Goal: Information Seeking & Learning: Check status

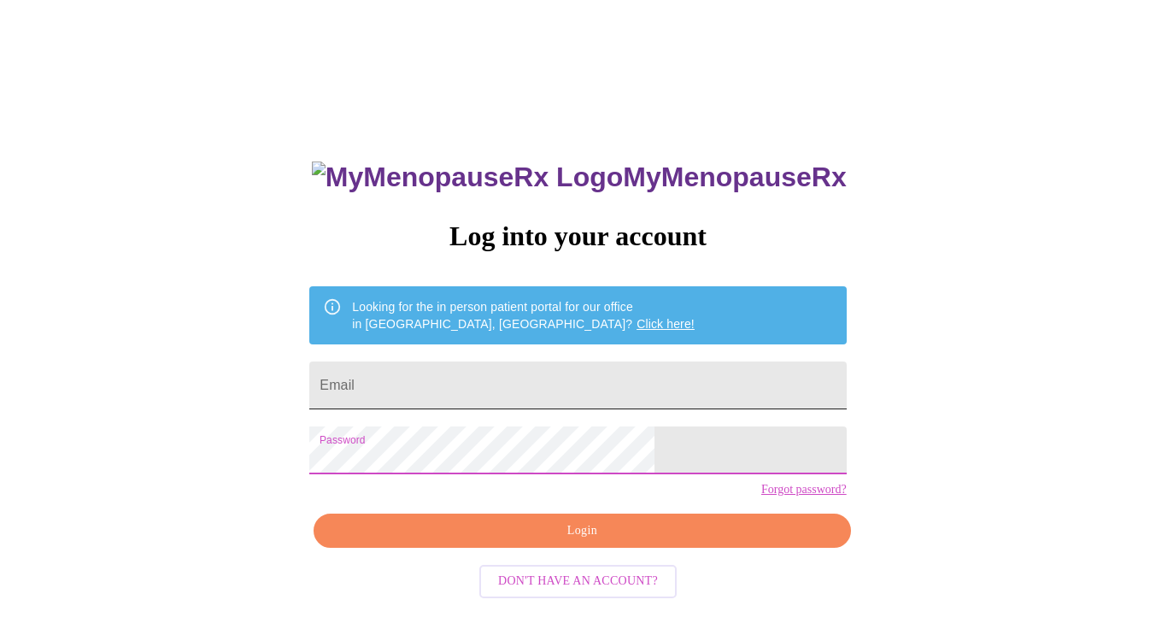
click at [495, 368] on input "Email" at bounding box center [577, 385] width 537 height 48
click at [495, 368] on input "t" at bounding box center [577, 385] width 537 height 48
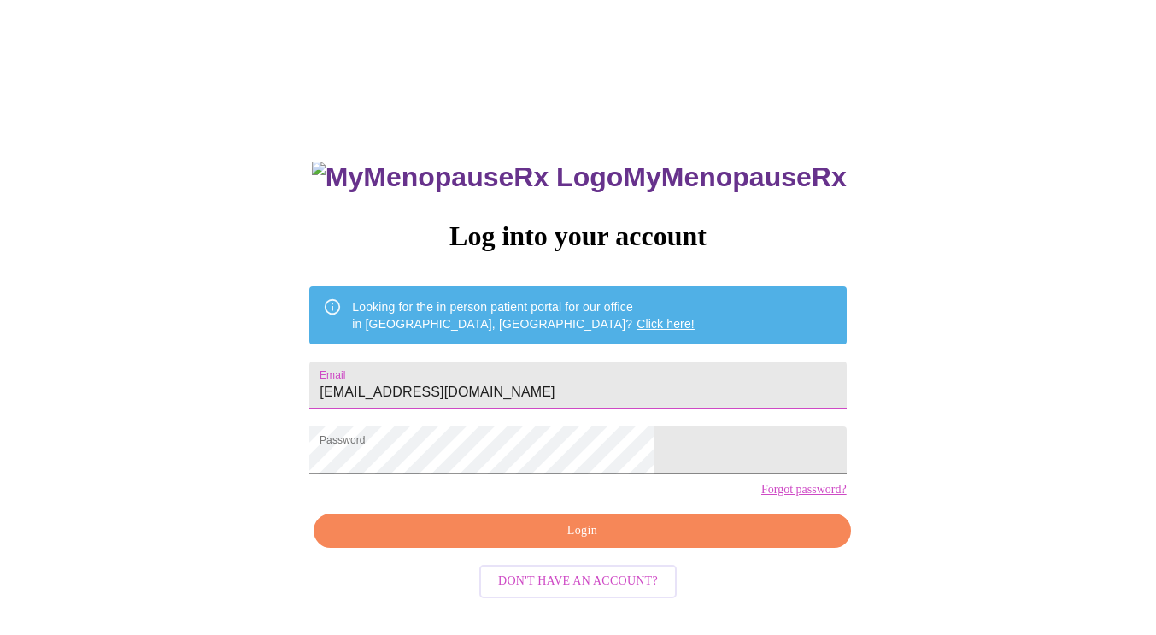
type input "[EMAIL_ADDRESS][DOMAIN_NAME]"
click at [686, 542] on span "Login" at bounding box center [581, 530] width 497 height 21
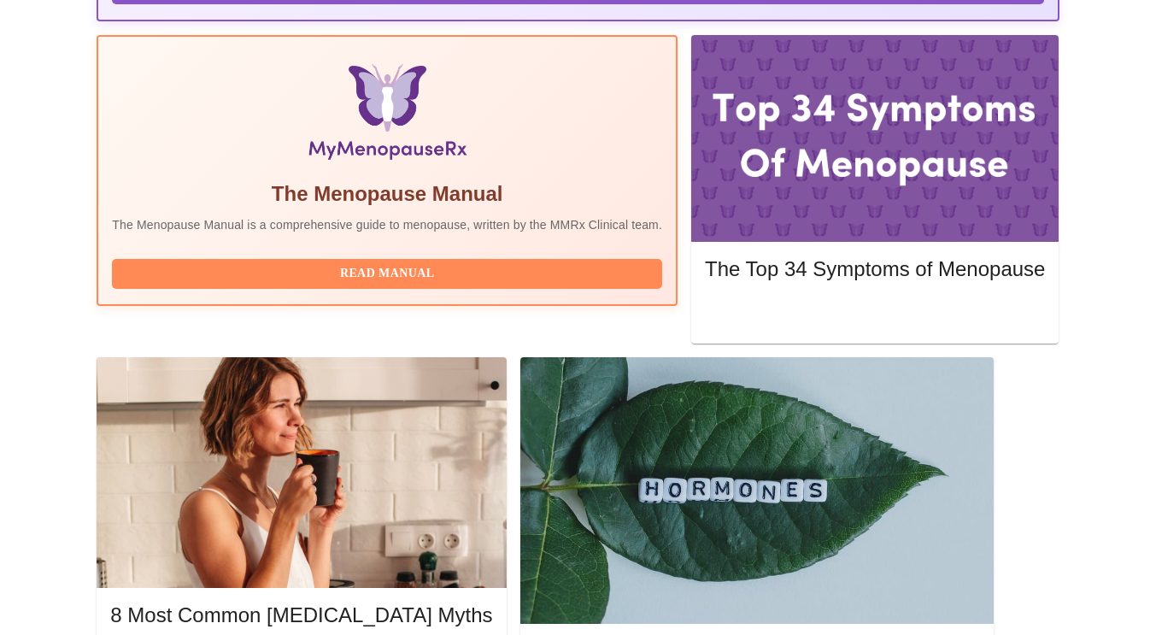
scroll to position [537, 0]
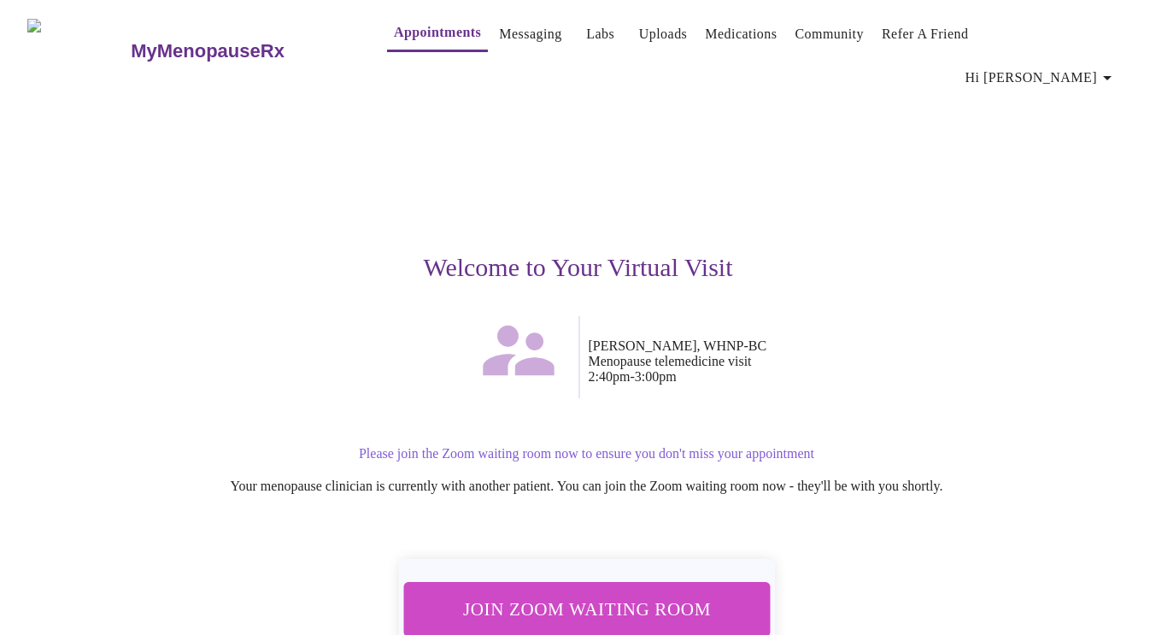
click at [544, 592] on span "Join Zoom Waiting Room" at bounding box center [586, 608] width 333 height 32
click at [500, 39] on link "Messaging" at bounding box center [530, 34] width 62 height 24
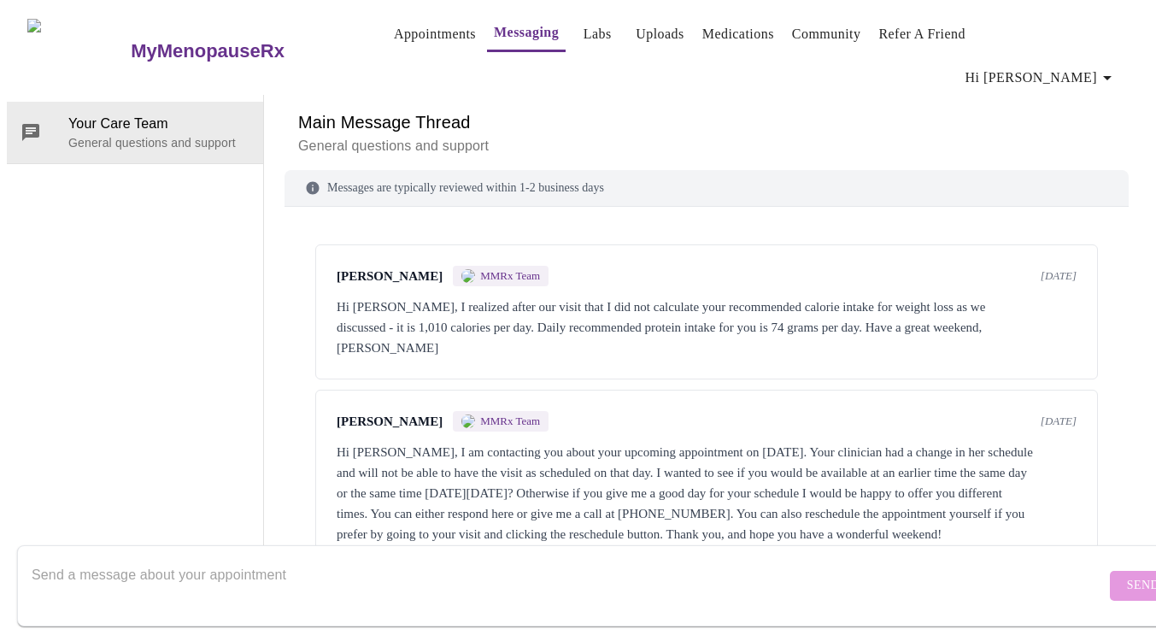
click at [1096, 66] on span "Hi [PERSON_NAME]" at bounding box center [1042, 78] width 152 height 24
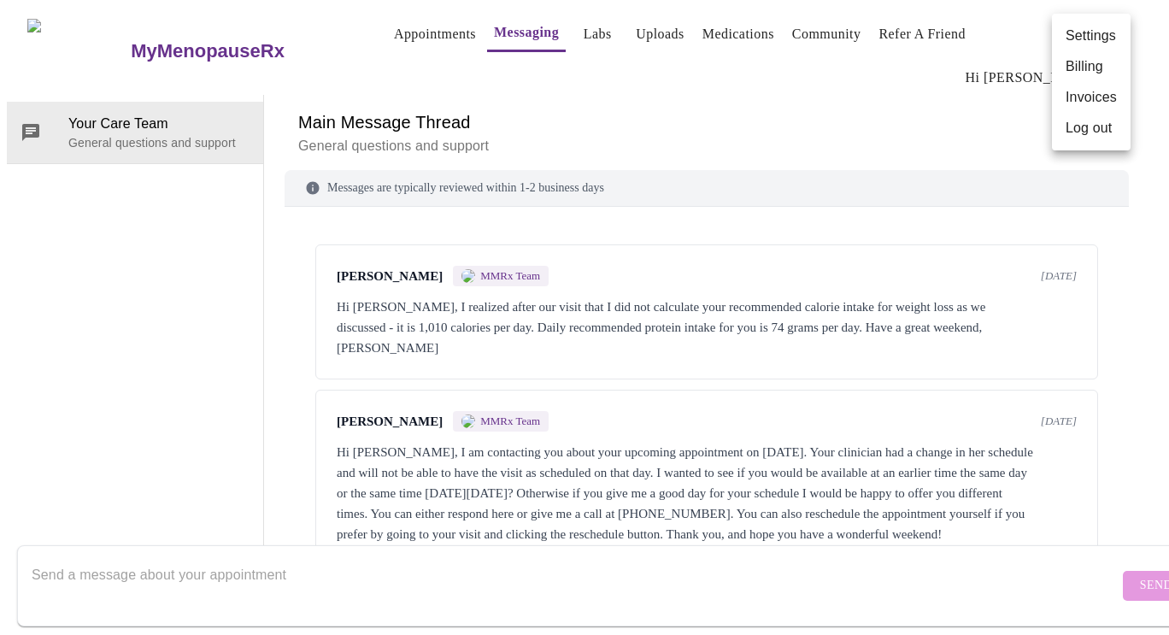
click at [568, 35] on div at bounding box center [584, 317] width 1169 height 635
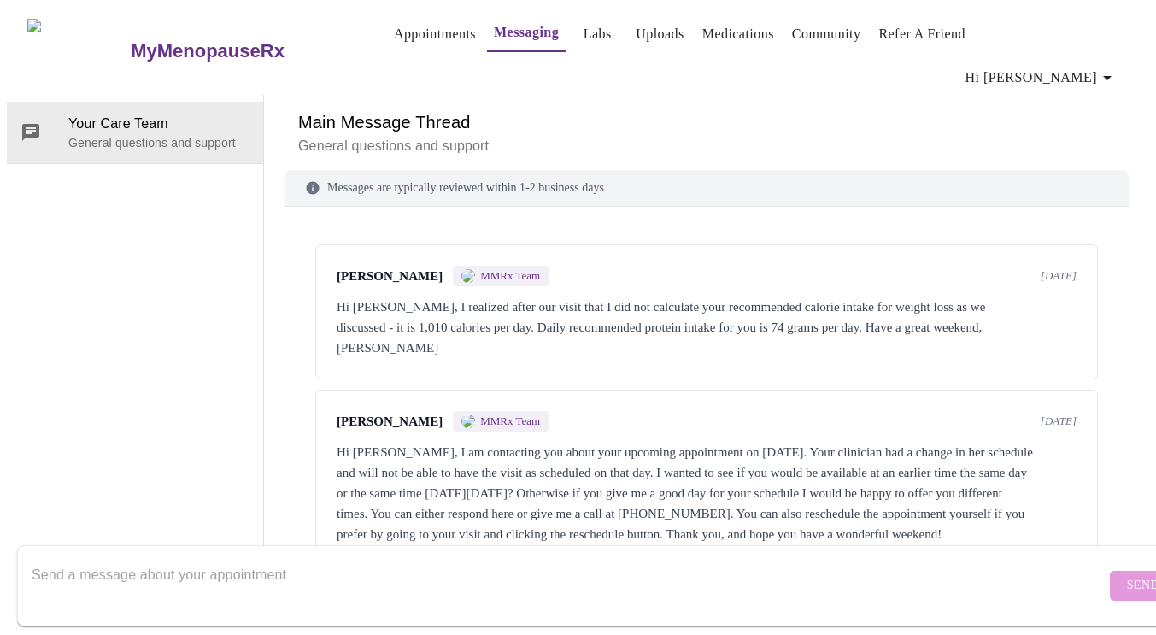
click at [584, 42] on link "Labs" at bounding box center [598, 34] width 28 height 24
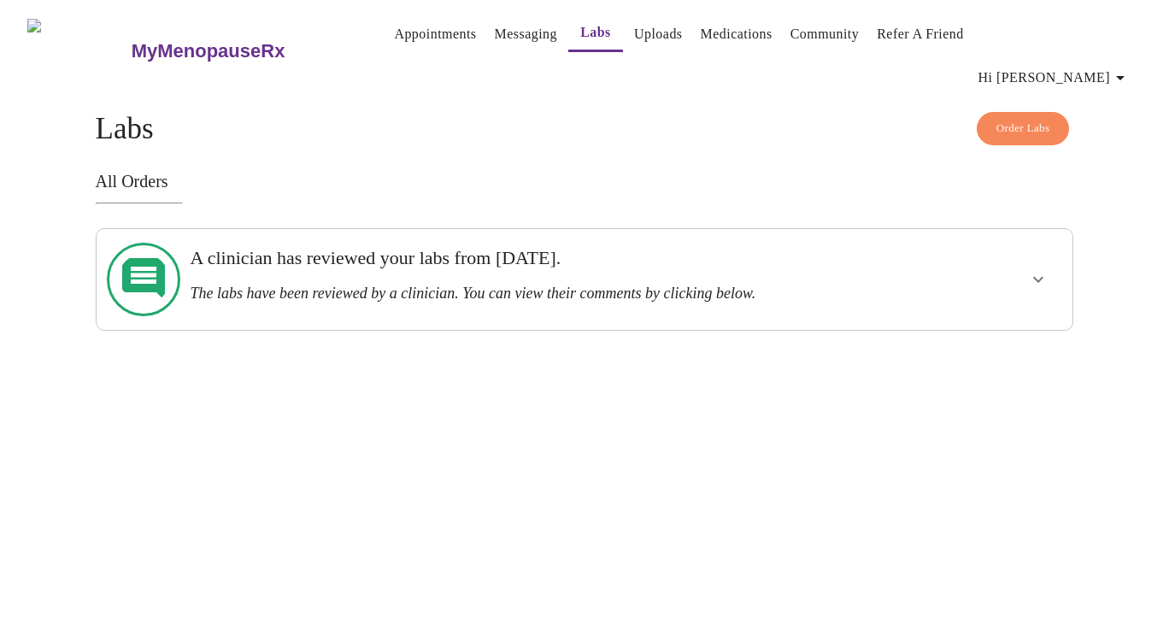
click at [538, 285] on h3 "The labs have been reviewed by a clinician. You can view their comments by clic…" at bounding box center [537, 294] width 695 height 18
click at [1040, 277] on icon "show more" at bounding box center [1038, 280] width 10 height 6
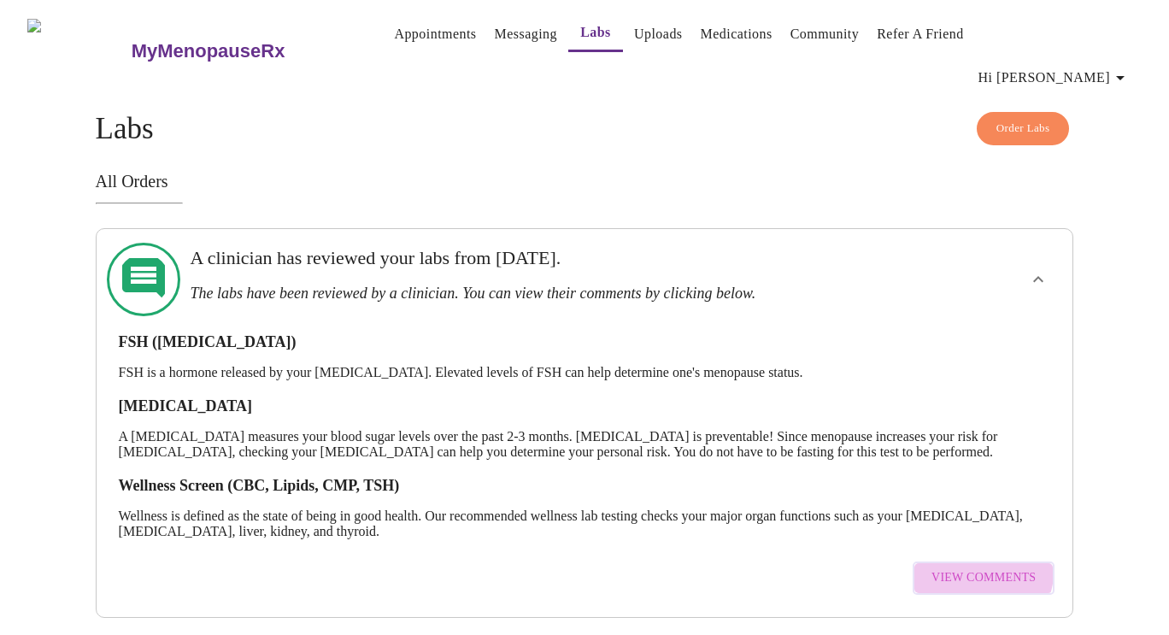
click at [955, 561] on button "View Comments" at bounding box center [984, 577] width 142 height 33
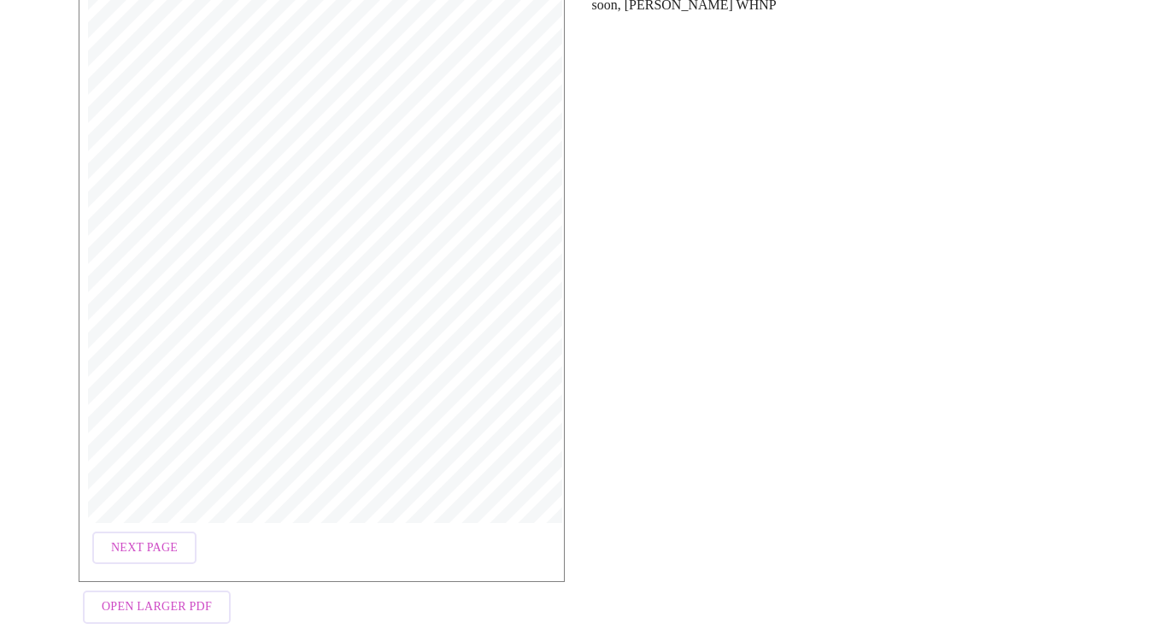
scroll to position [283, 0]
click at [141, 538] on span "Next Page" at bounding box center [144, 548] width 67 height 21
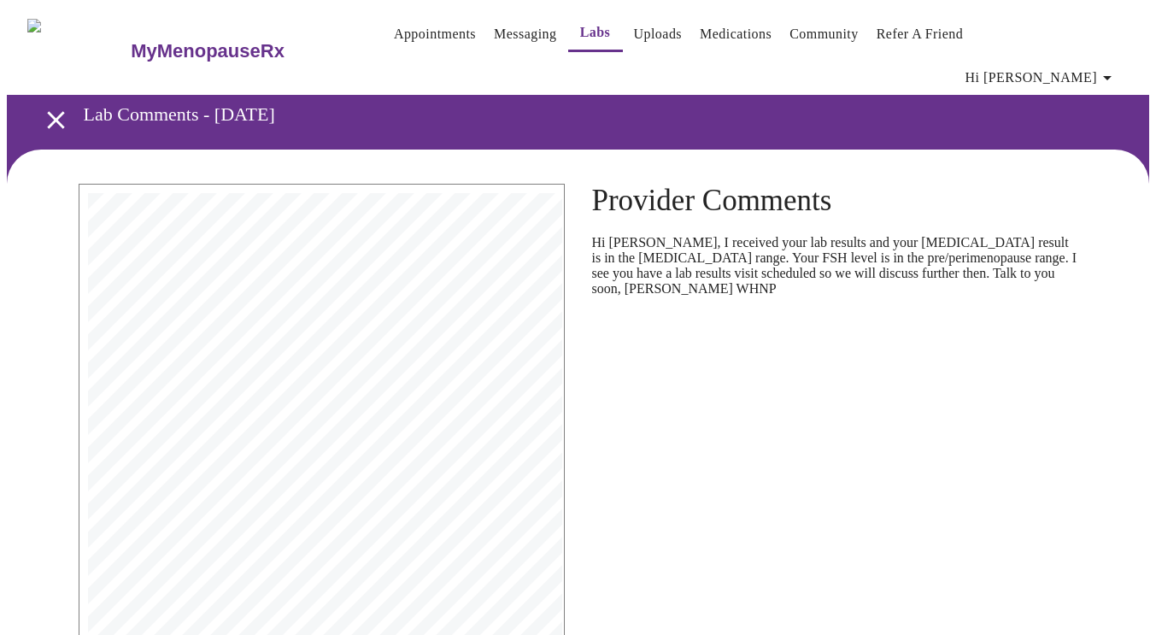
scroll to position [284, 0]
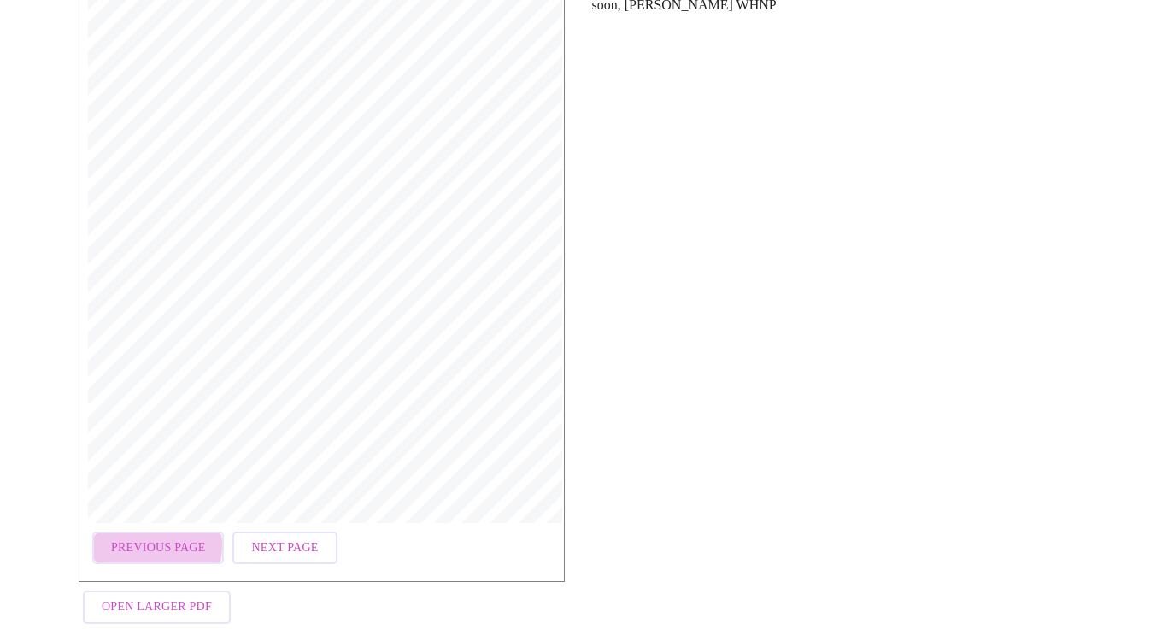
click at [132, 538] on span "Previous Page" at bounding box center [158, 548] width 94 height 21
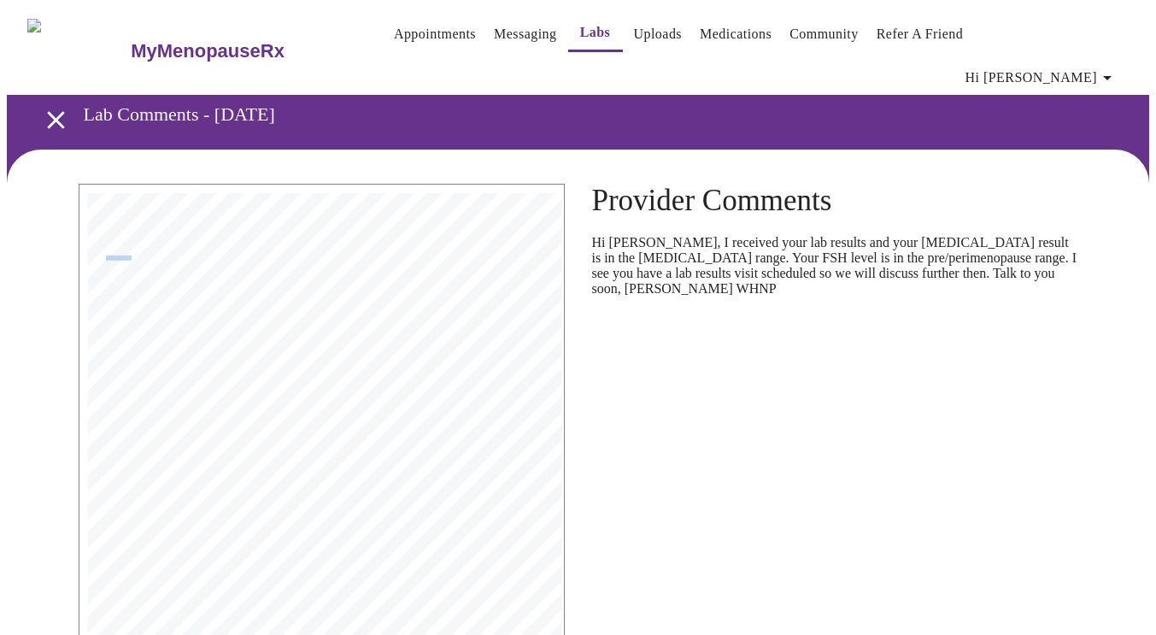
click at [508, 584] on div "DOB: [DEMOGRAPHIC_DATA] Sex: [DEMOGRAPHIC_DATA] Phone: [PHONE_NUMBER][MEDICAL_R…" at bounding box center [321, 500] width 467 height 614
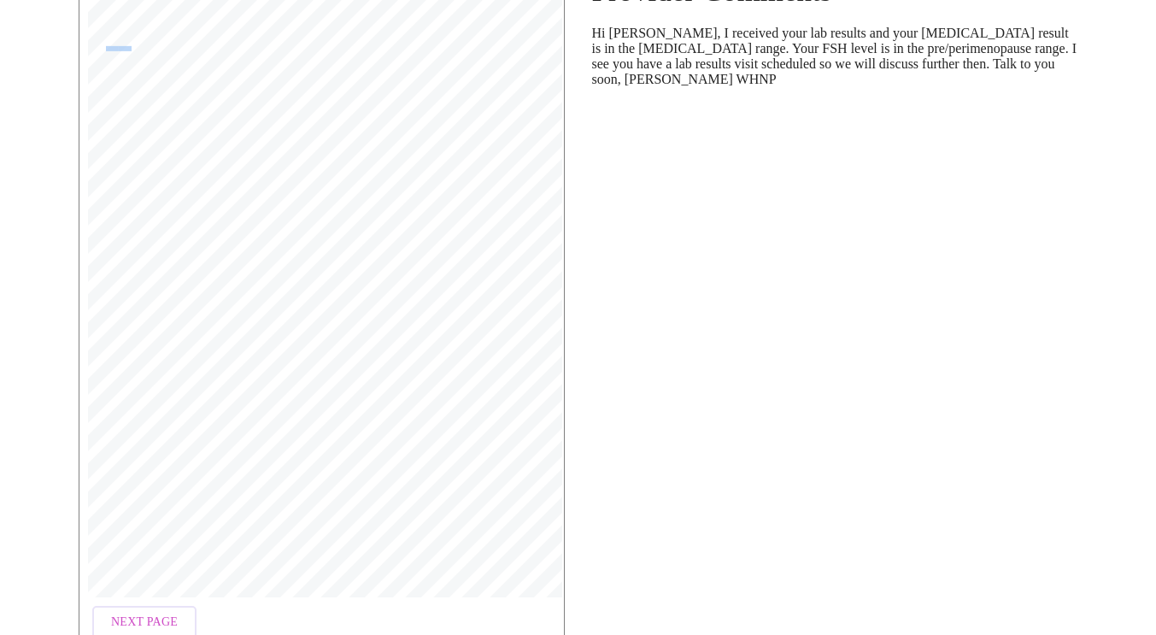
scroll to position [284, 0]
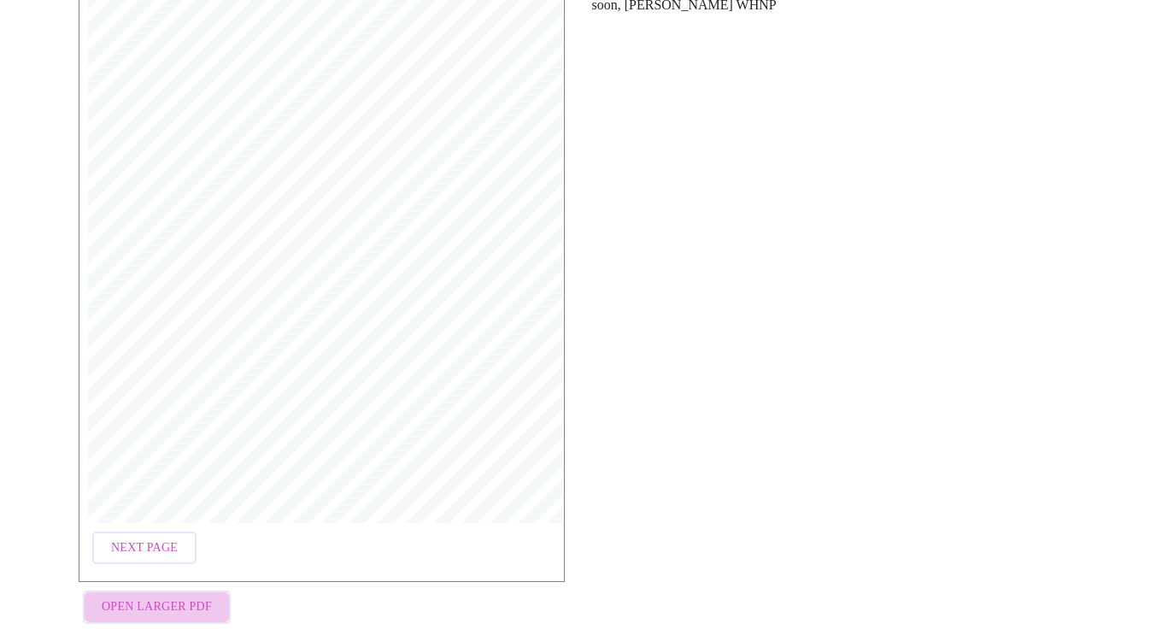
click at [183, 596] on span "Open Larger PDF" at bounding box center [157, 606] width 110 height 21
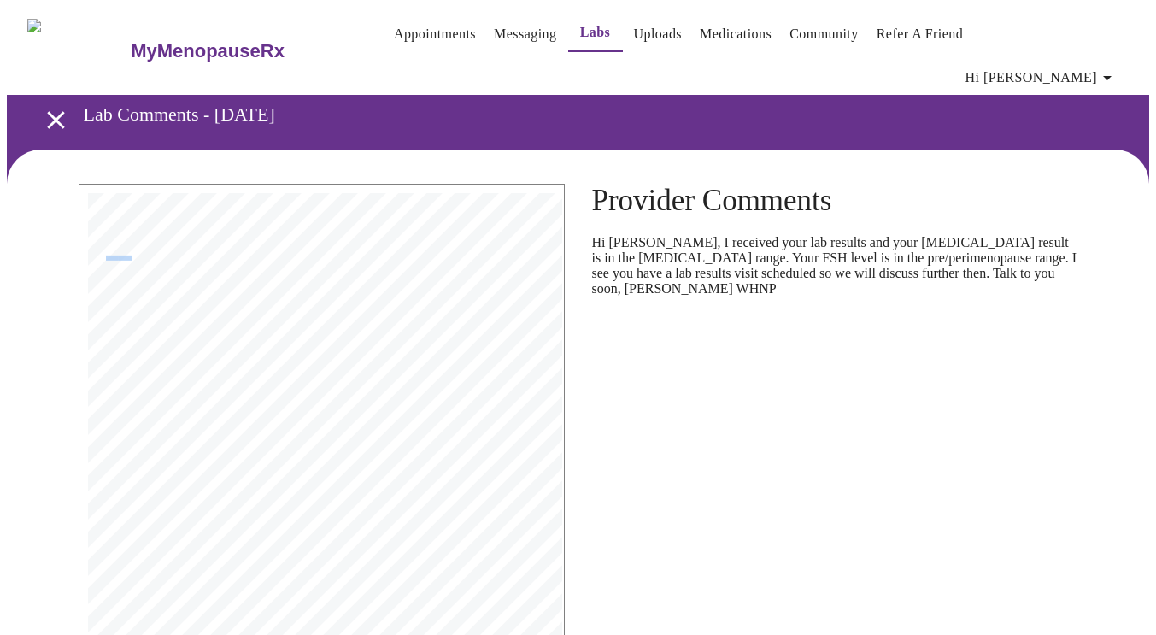
click at [45, 105] on icon "open drawer" at bounding box center [56, 120] width 30 height 30
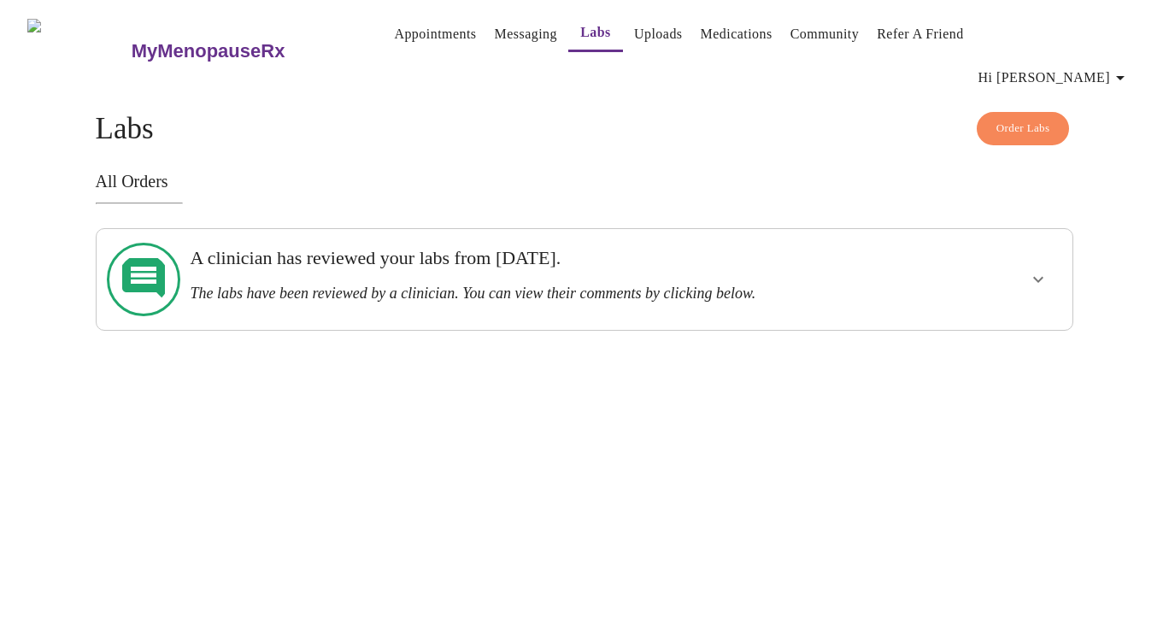
click at [495, 40] on link "Messaging" at bounding box center [526, 34] width 62 height 24
